Goal: Communication & Community: Answer question/provide support

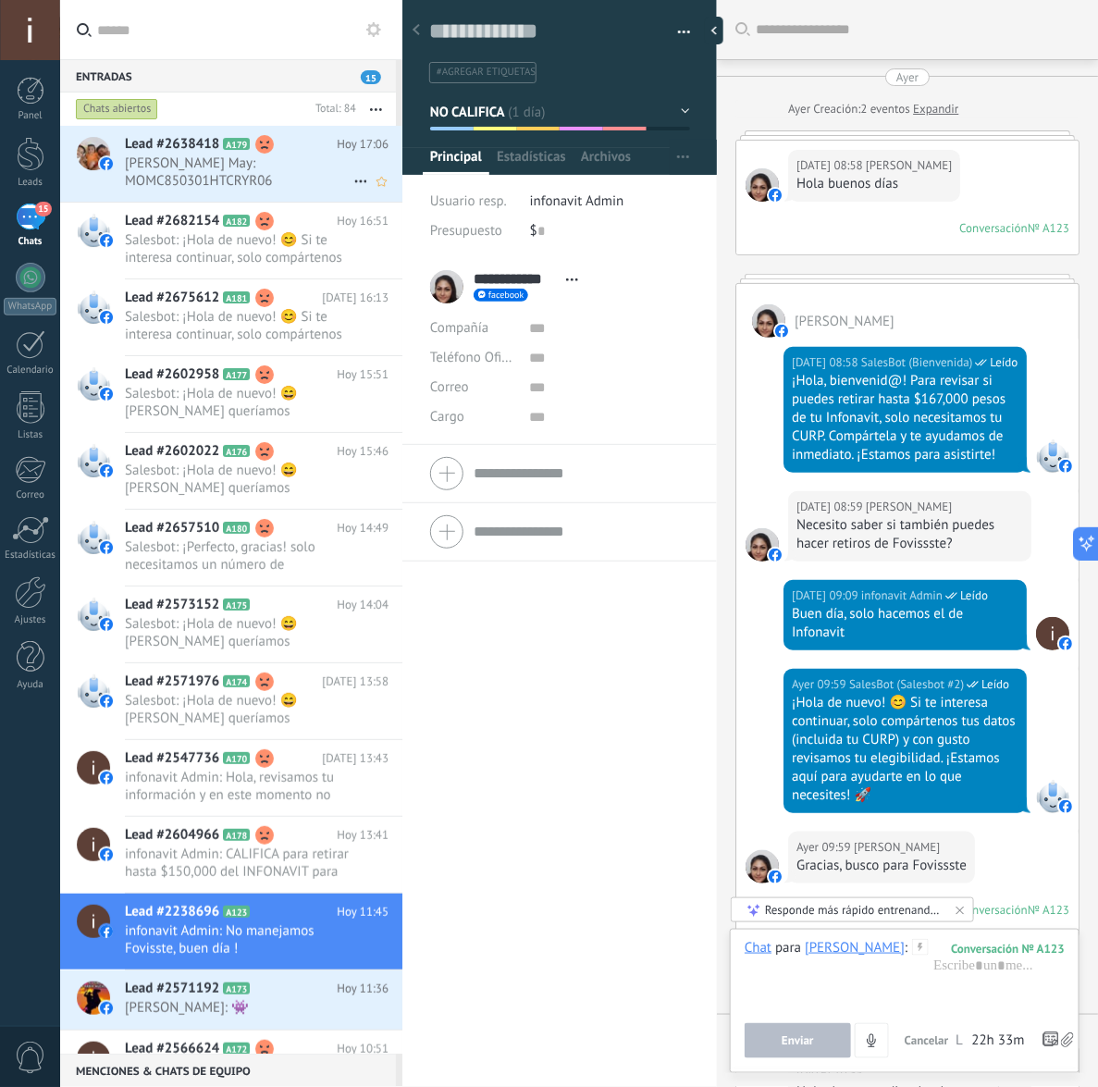
scroll to position [28, 0]
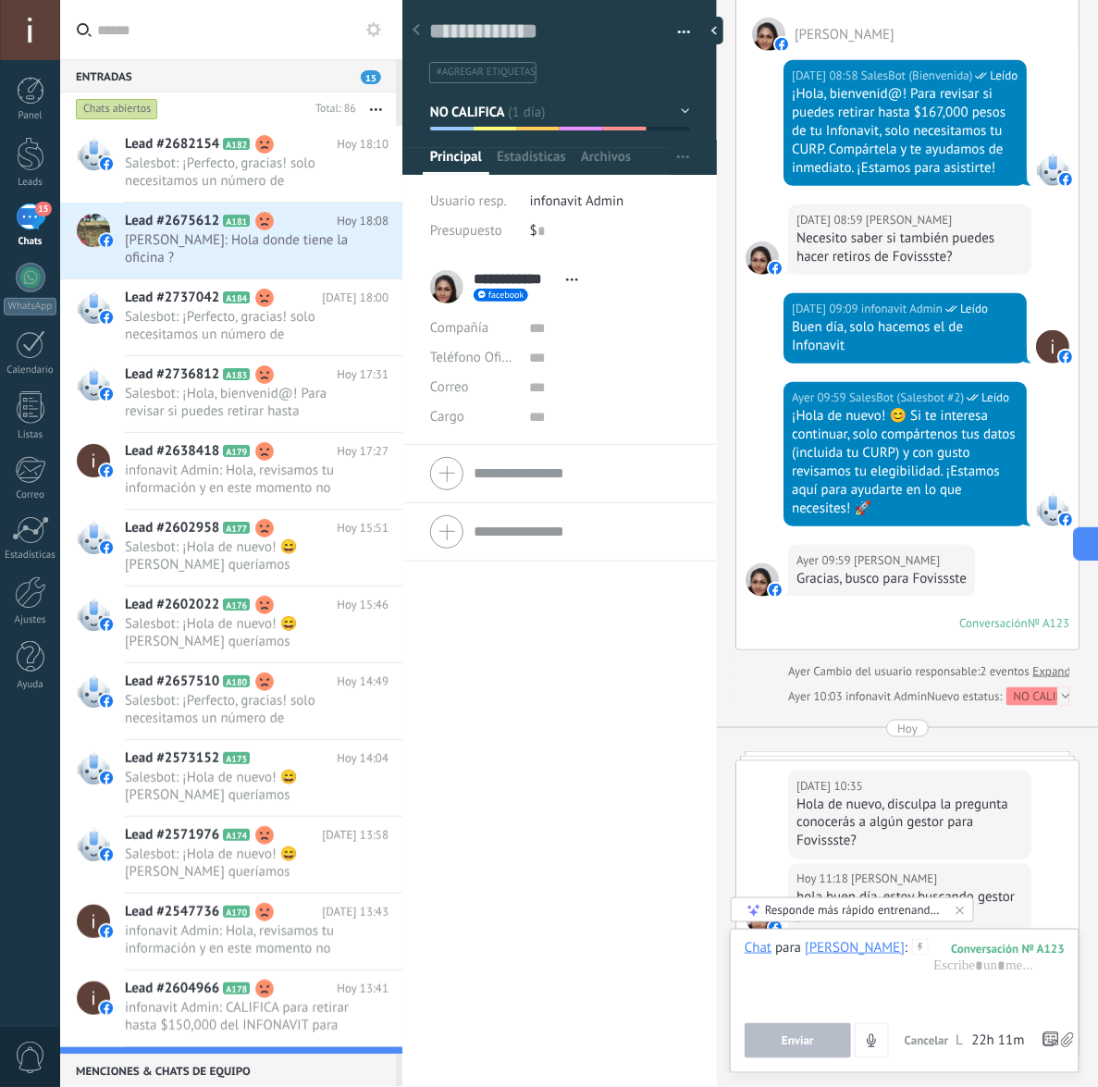
click at [234, 24] on input "text" at bounding box center [242, 29] width 290 height 59
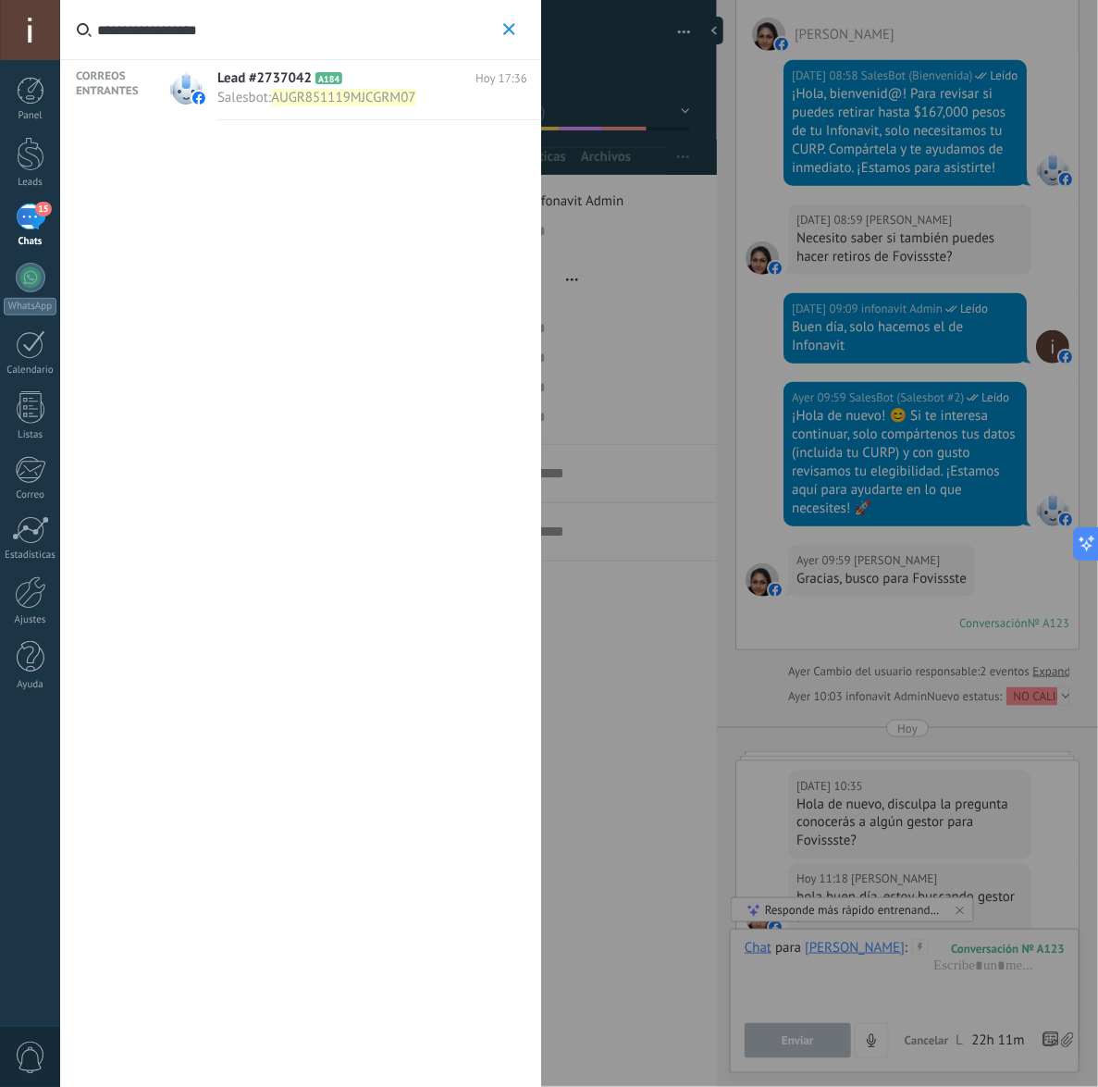
type input "**********"
click at [388, 92] on span "AUGR851119MJCGRM07" at bounding box center [343, 98] width 144 height 18
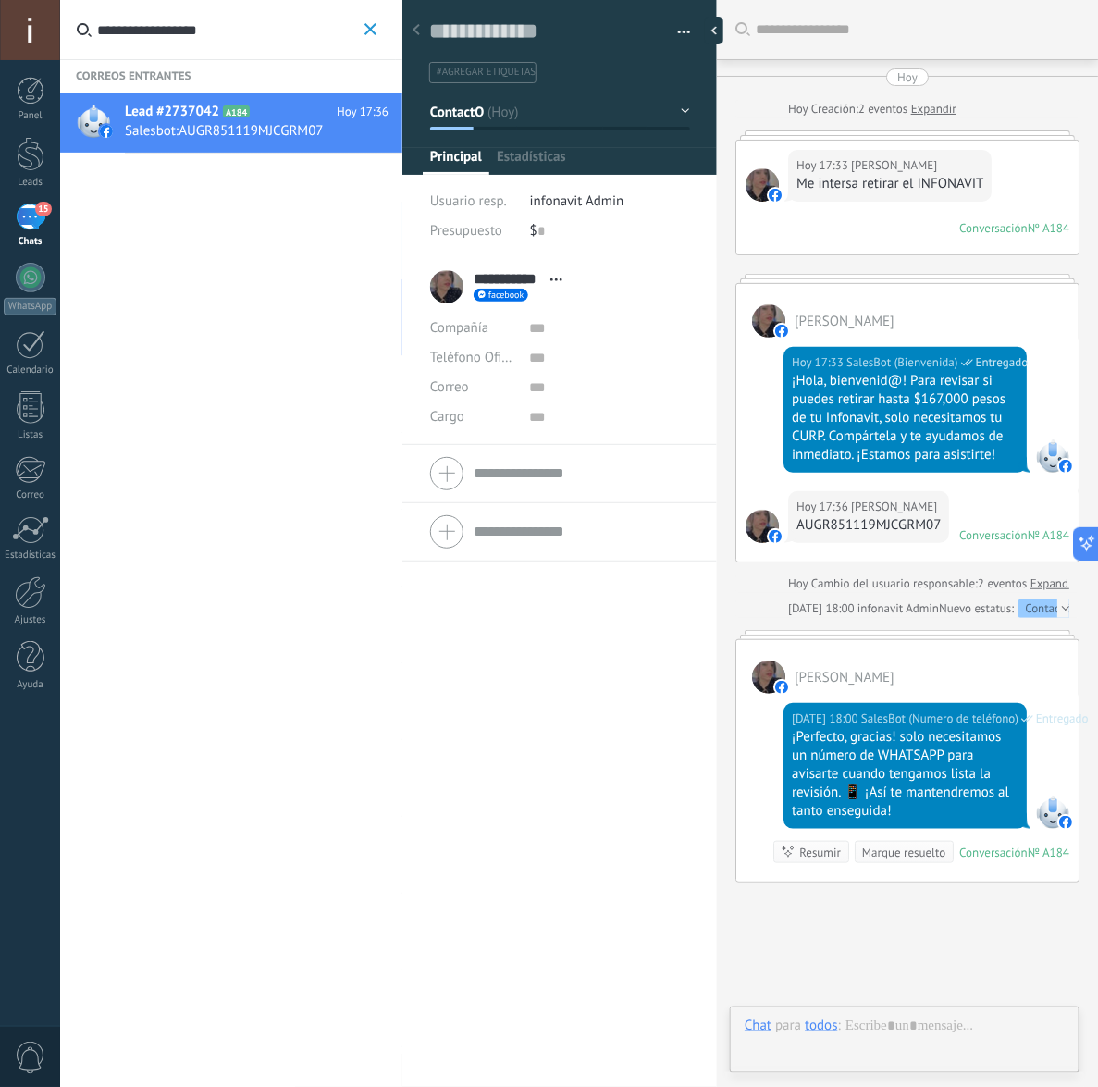
scroll to position [122, 0]
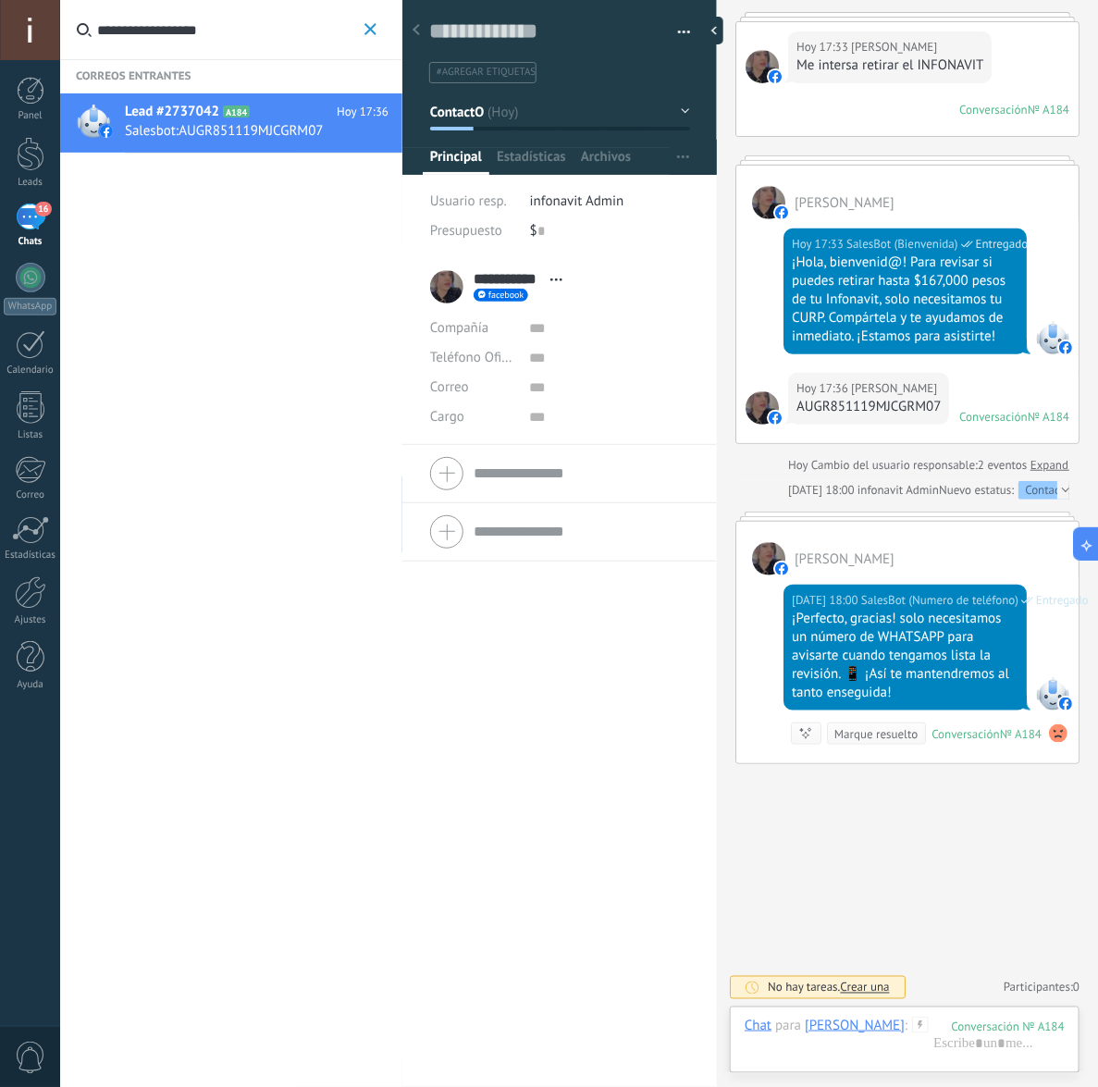
click at [371, 26] on icon "button" at bounding box center [370, 29] width 12 height 12
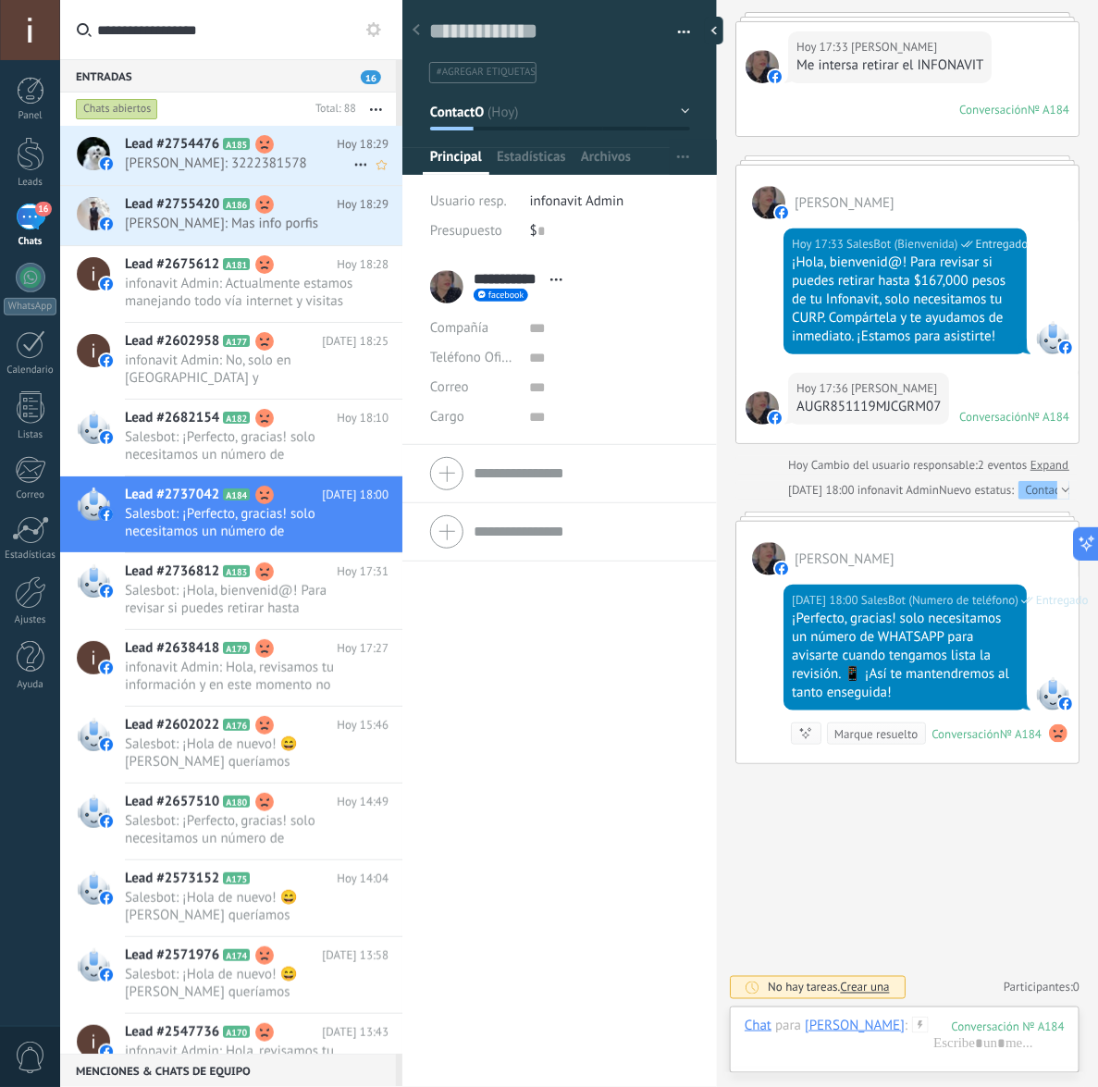
click at [215, 174] on div "Lead #2754476 A185 [DATE] 18:29 [PERSON_NAME]: 3222381578" at bounding box center [263, 155] width 277 height 58
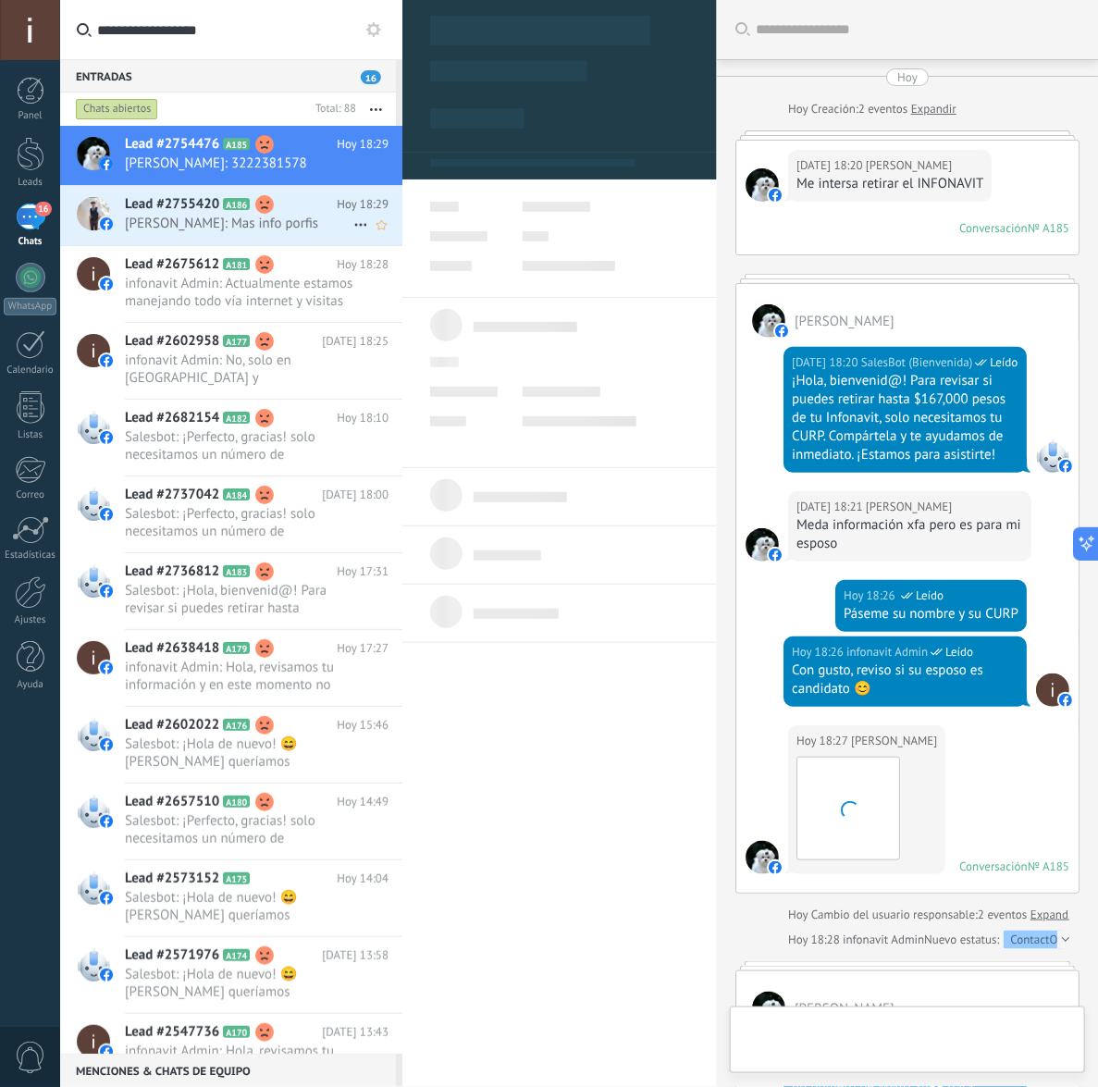
scroll to position [530, 0]
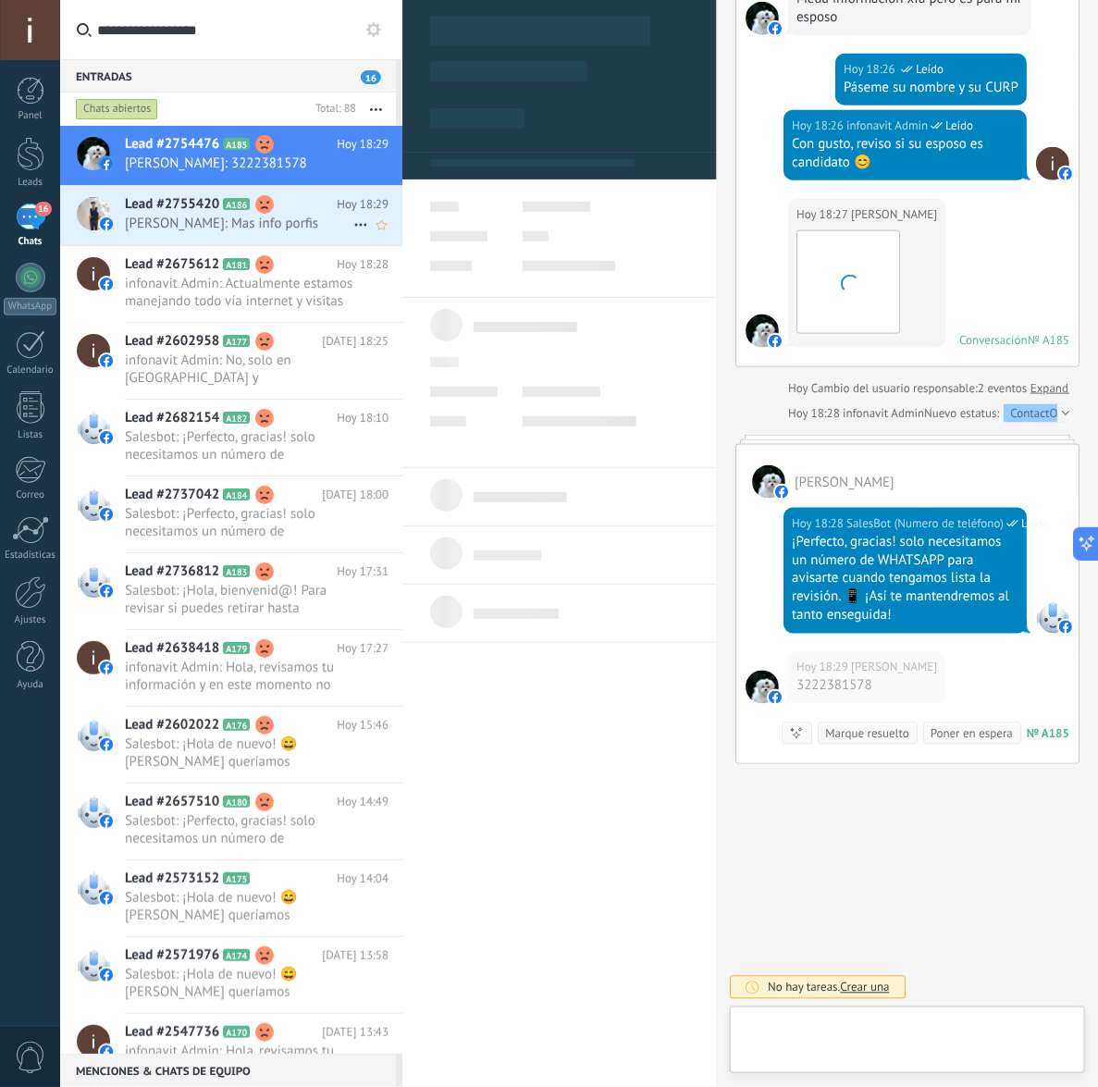
click at [245, 225] on span "[PERSON_NAME]: Mas info porfis" at bounding box center [239, 224] width 228 height 18
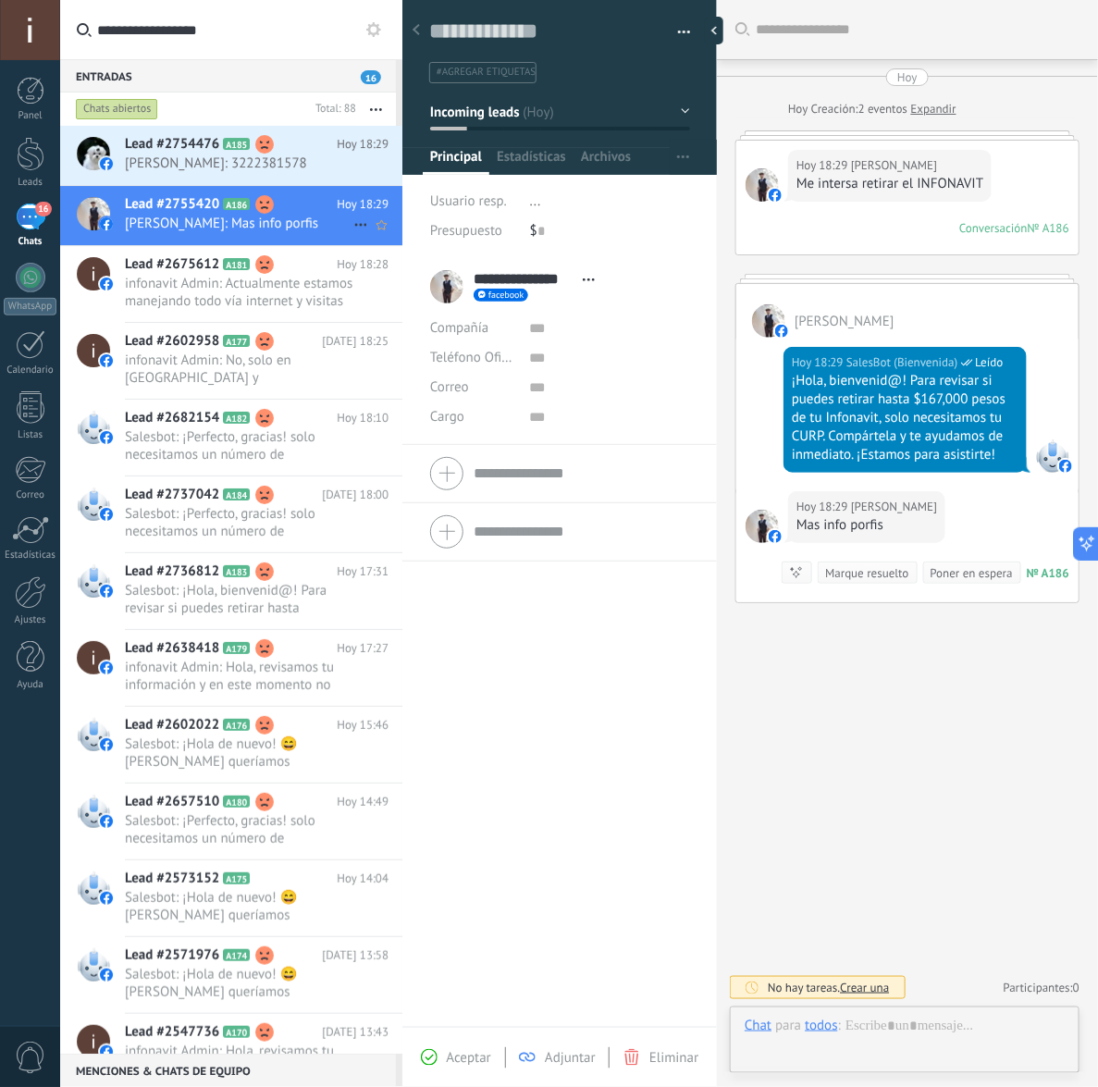
scroll to position [28, 0]
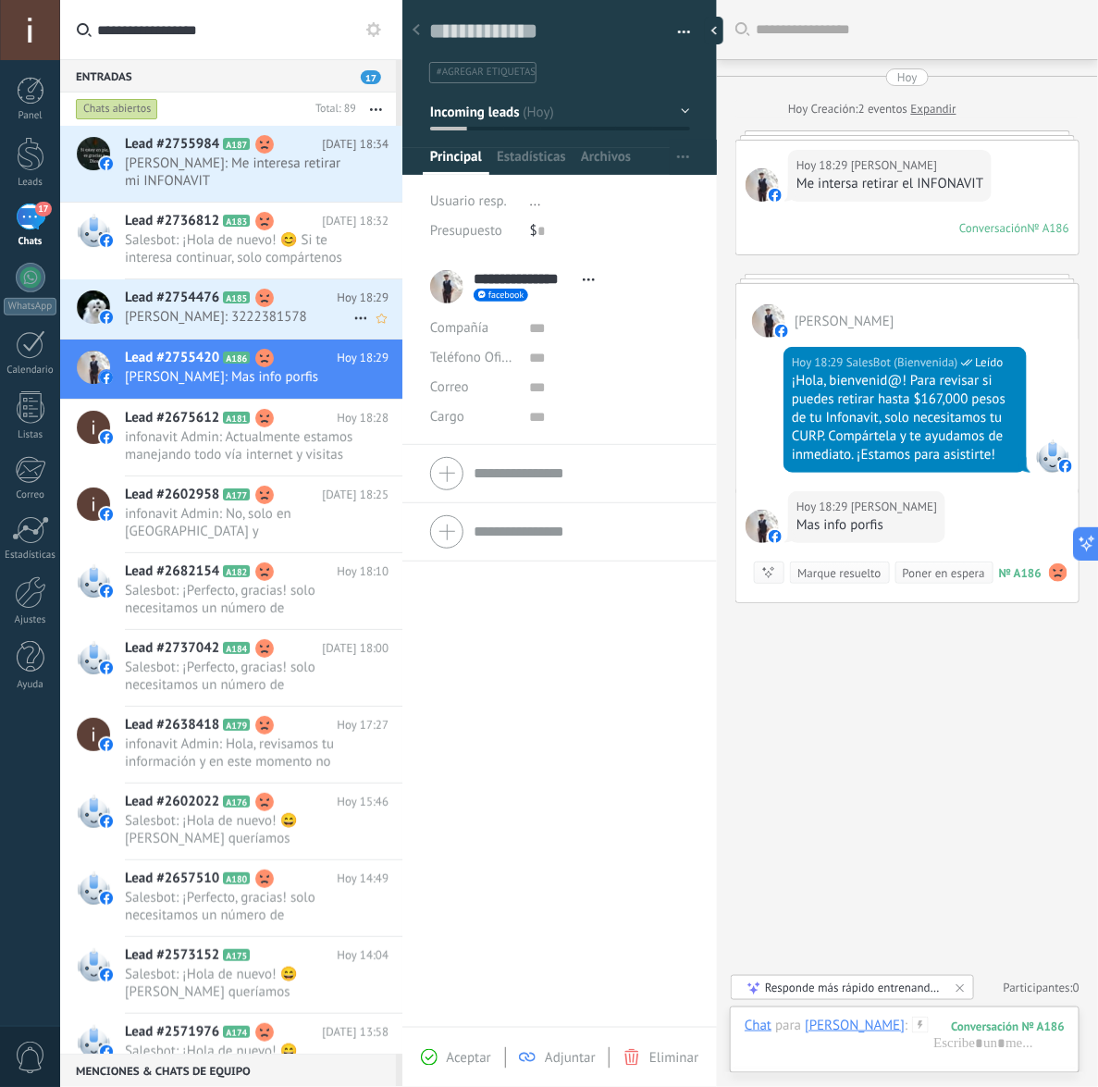
click at [257, 308] on span "[PERSON_NAME]: 3222381578" at bounding box center [239, 317] width 228 height 18
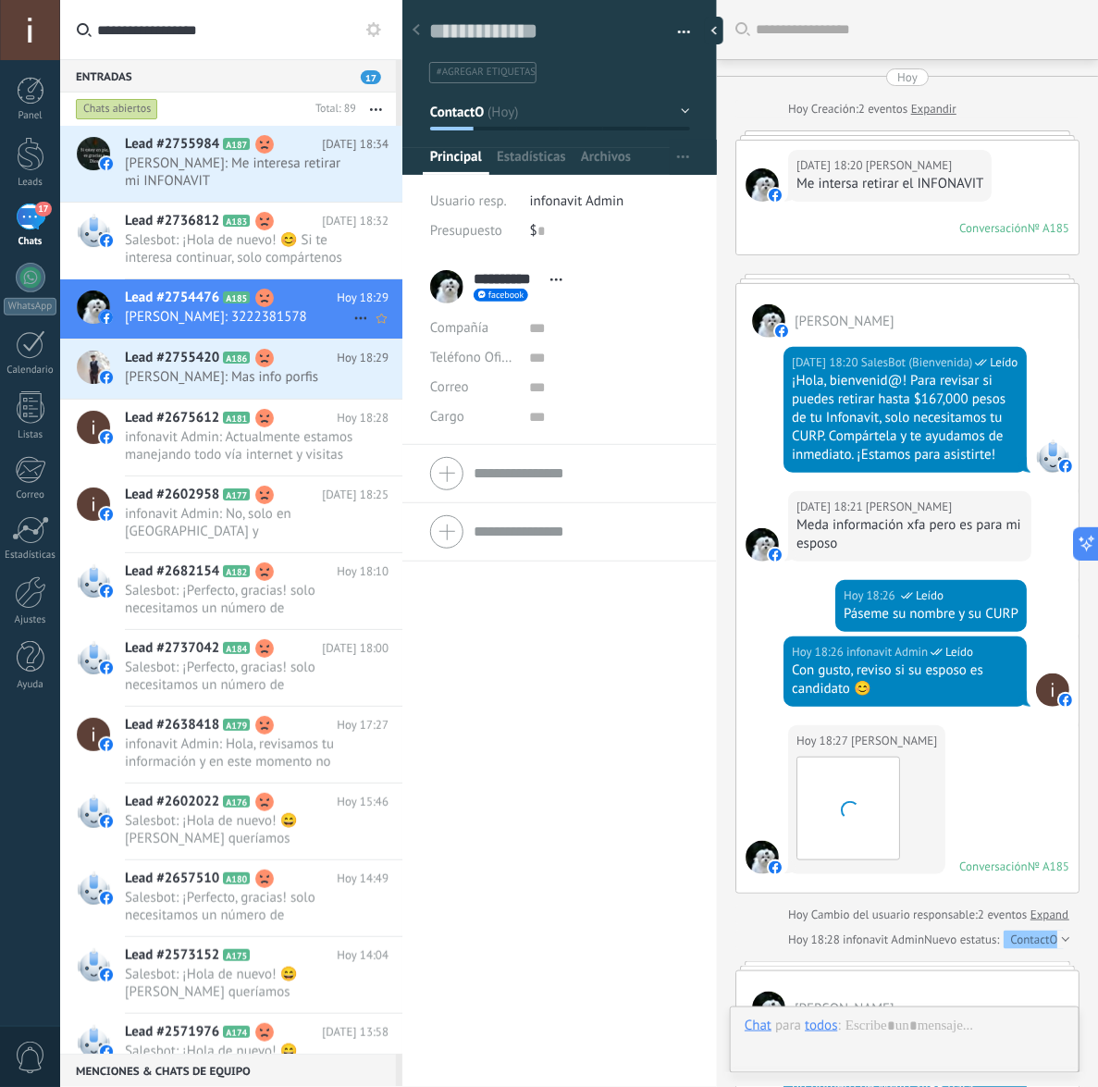
scroll to position [530, 0]
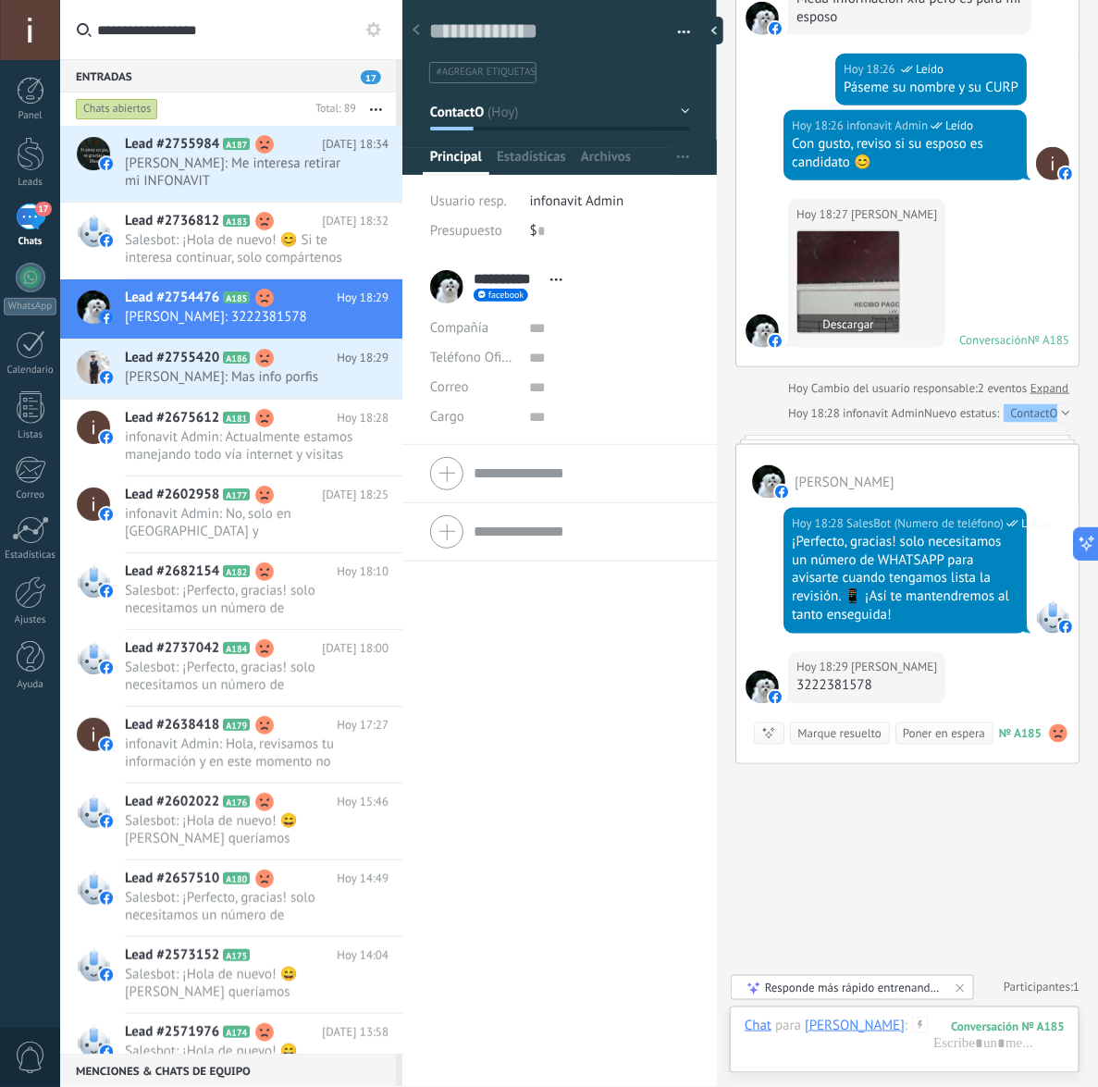
click at [821, 266] on img at bounding box center [848, 282] width 102 height 102
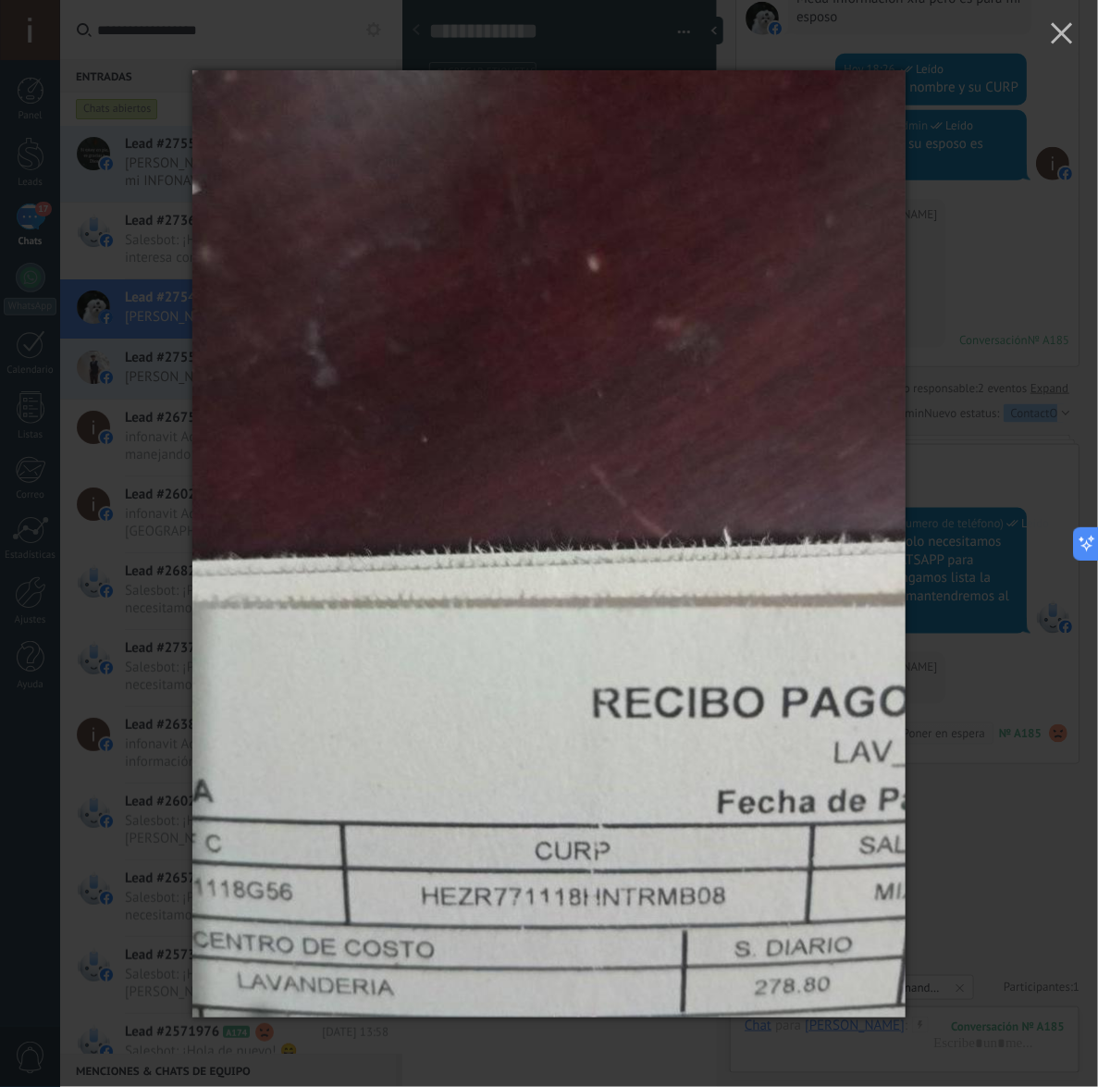
click at [966, 905] on div at bounding box center [549, 543] width 1098 height 1087
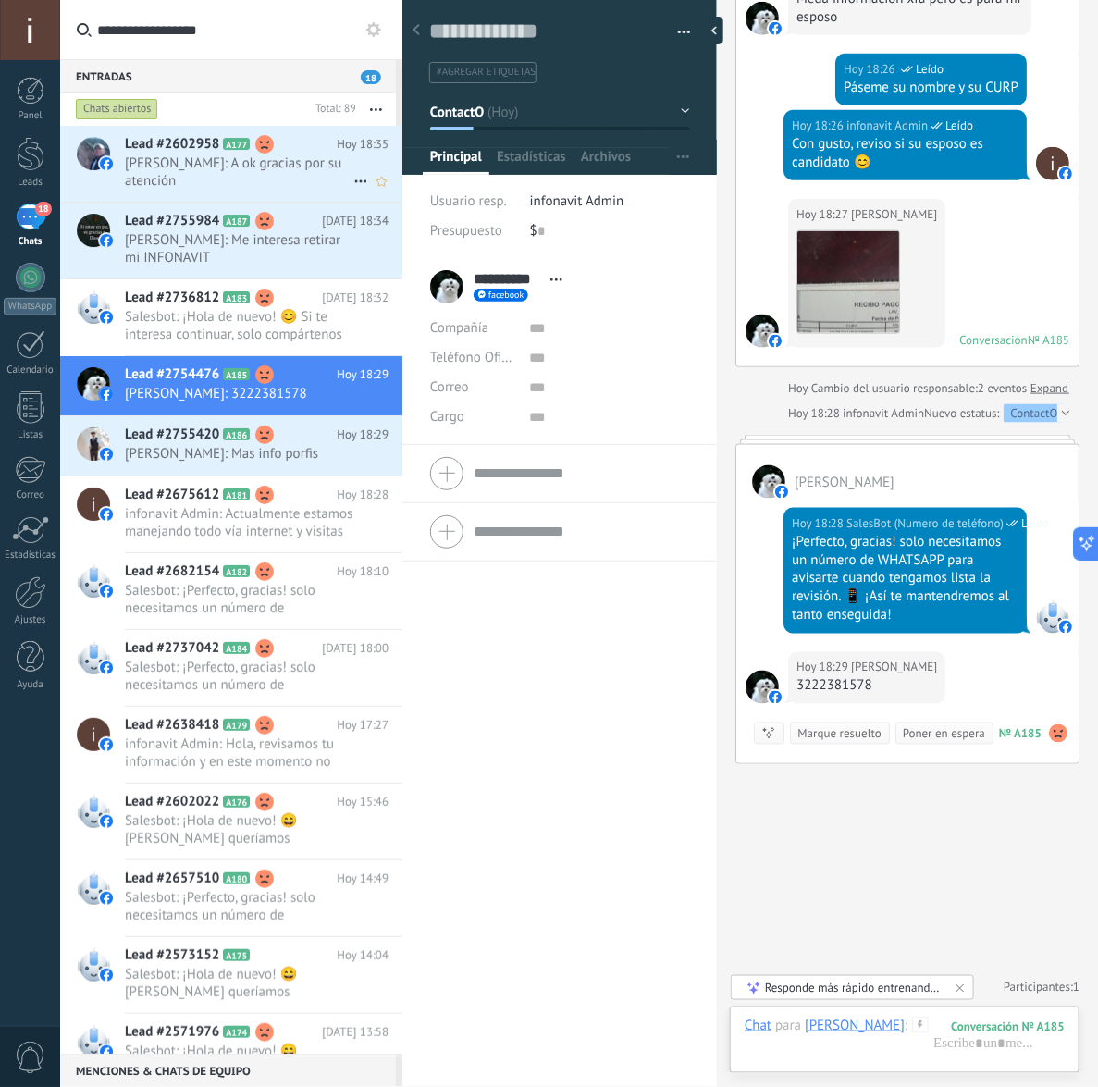
click at [242, 171] on span "[PERSON_NAME]: A ok gracias por su atención" at bounding box center [239, 171] width 228 height 35
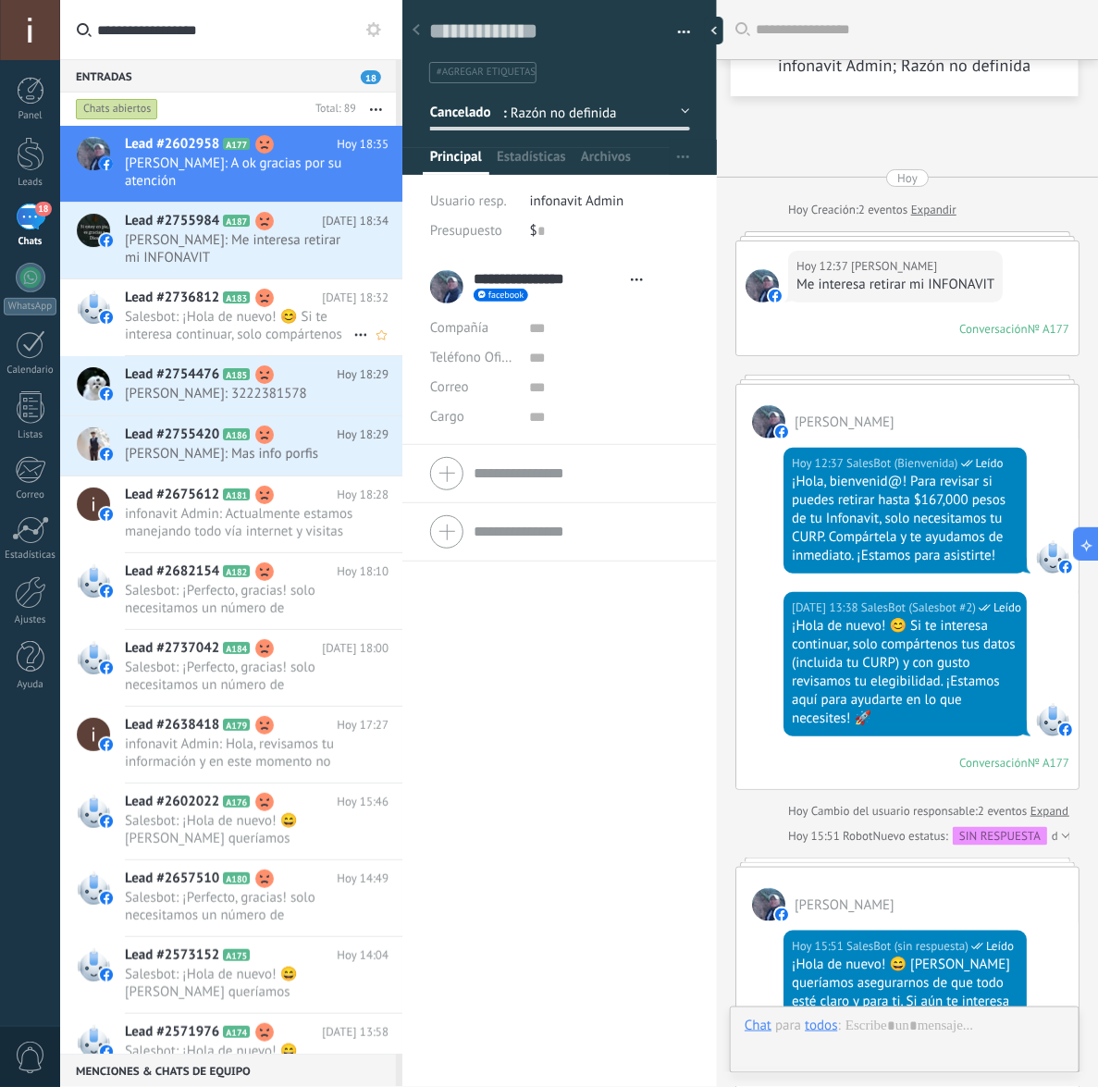
type textarea "**********"
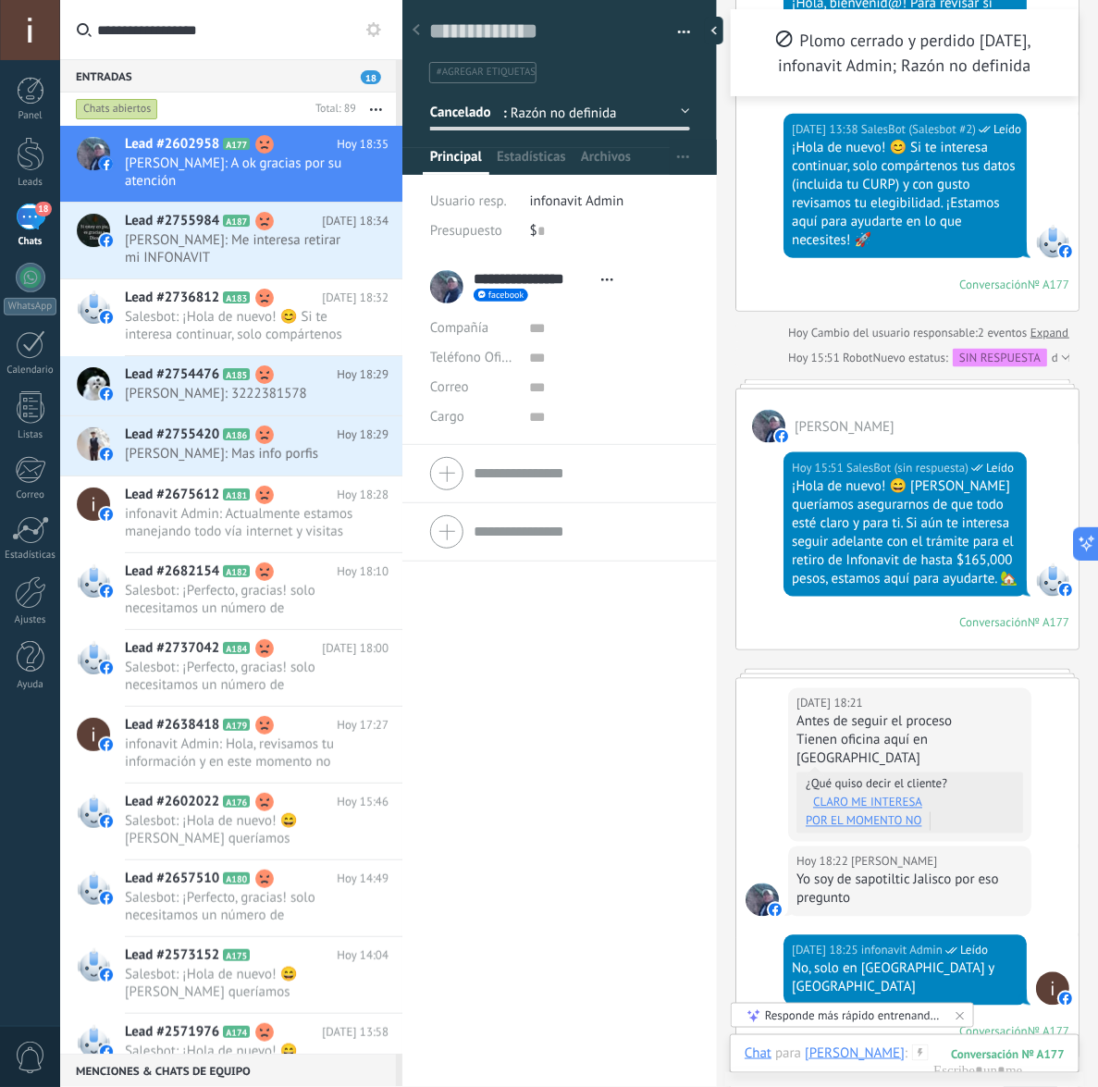
scroll to position [472, 0]
